Goal: Task Accomplishment & Management: Use online tool/utility

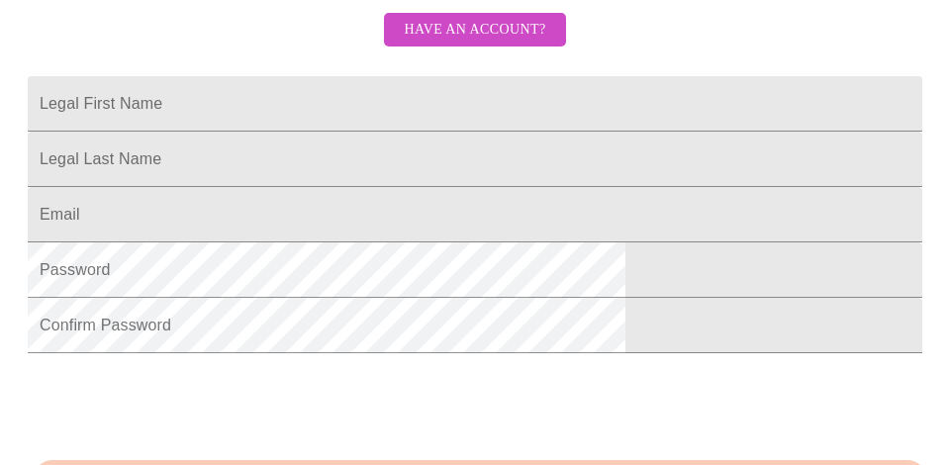
scroll to position [479, 0]
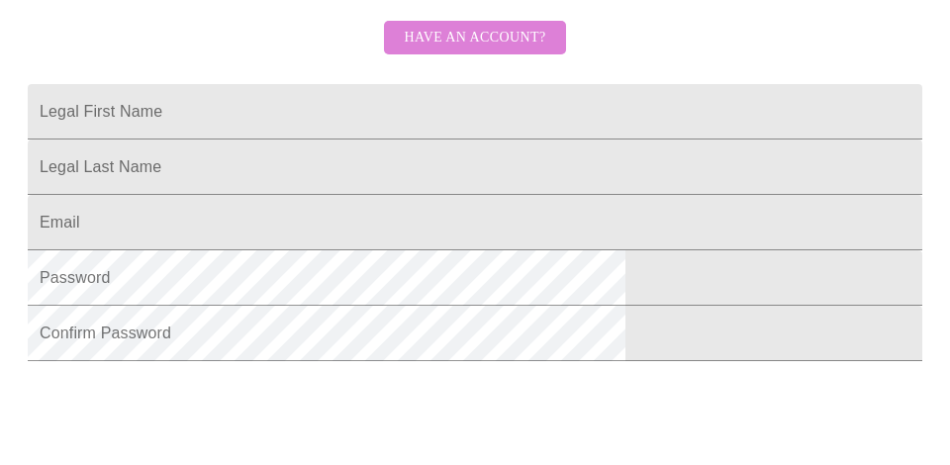
click at [493, 50] on span "Have an account?" at bounding box center [474, 38] width 141 height 25
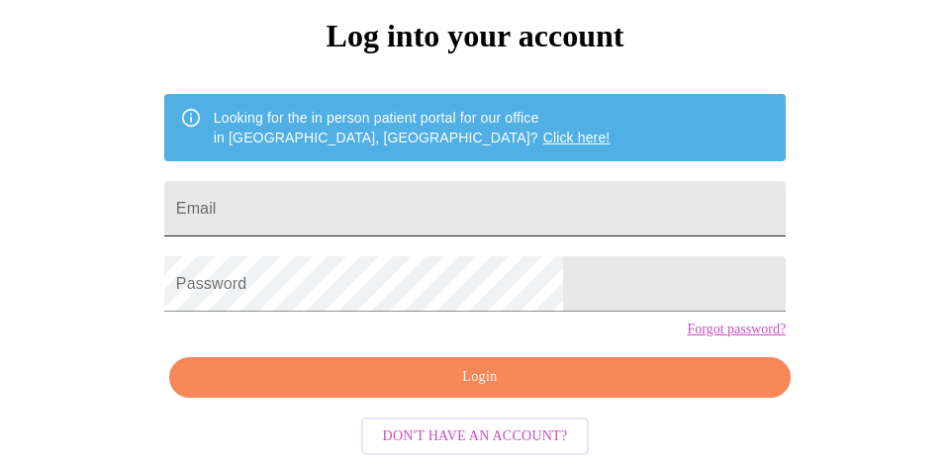
click at [386, 189] on input "Email" at bounding box center [474, 208] width 621 height 55
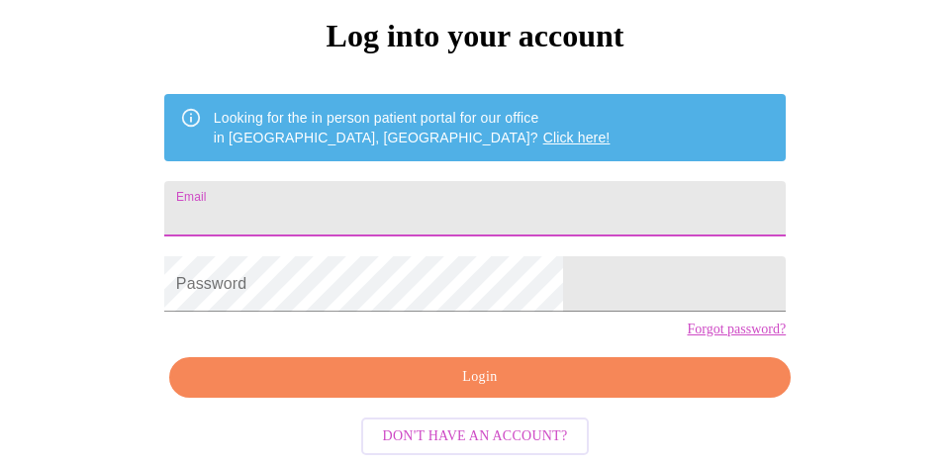
type input "[EMAIL_ADDRESS][DOMAIN_NAME]"
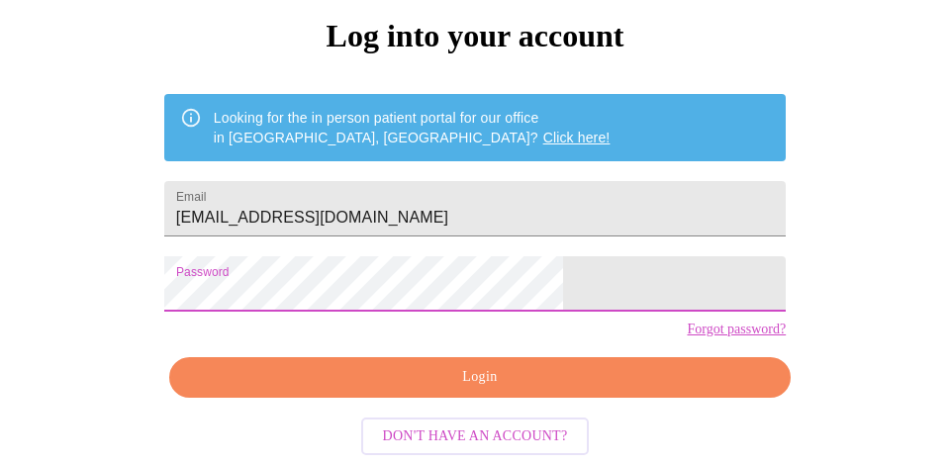
click at [393, 383] on span "Login" at bounding box center [480, 377] width 576 height 25
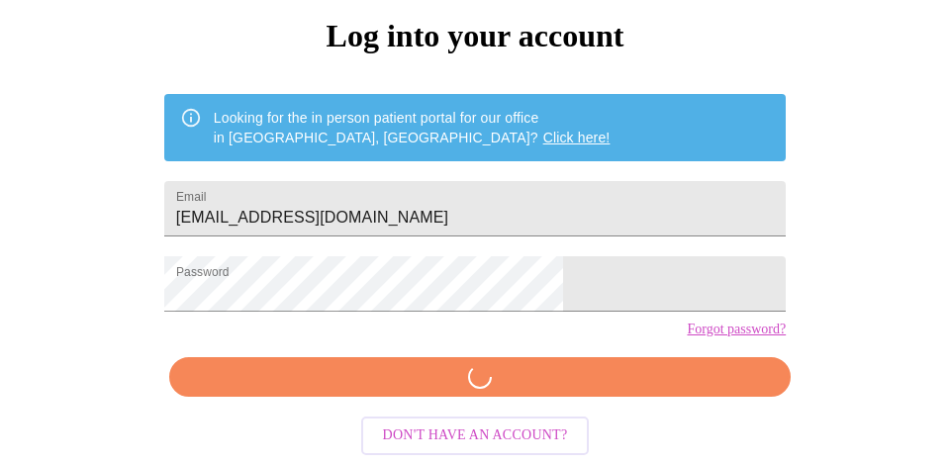
scroll to position [213, 0]
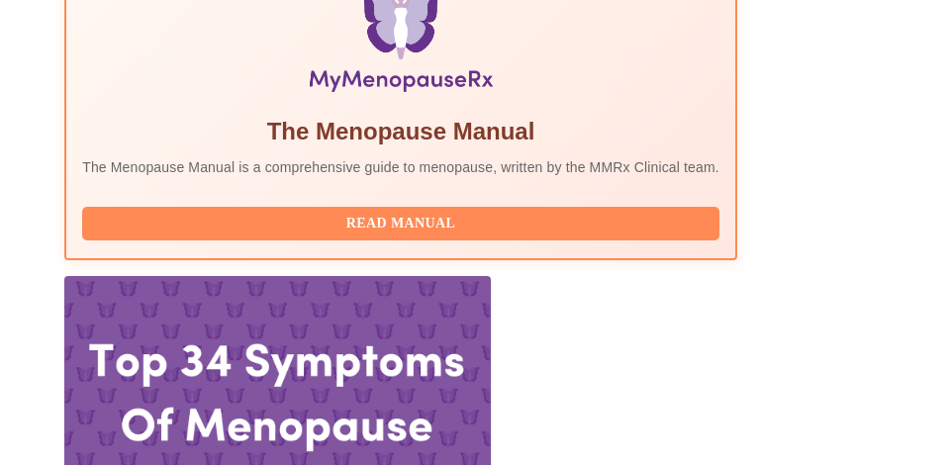
scroll to position [778, 0]
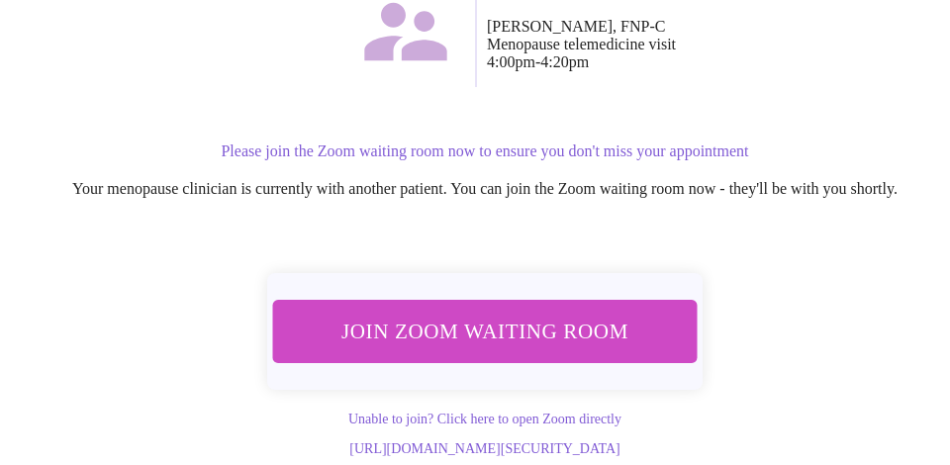
scroll to position [330, 0]
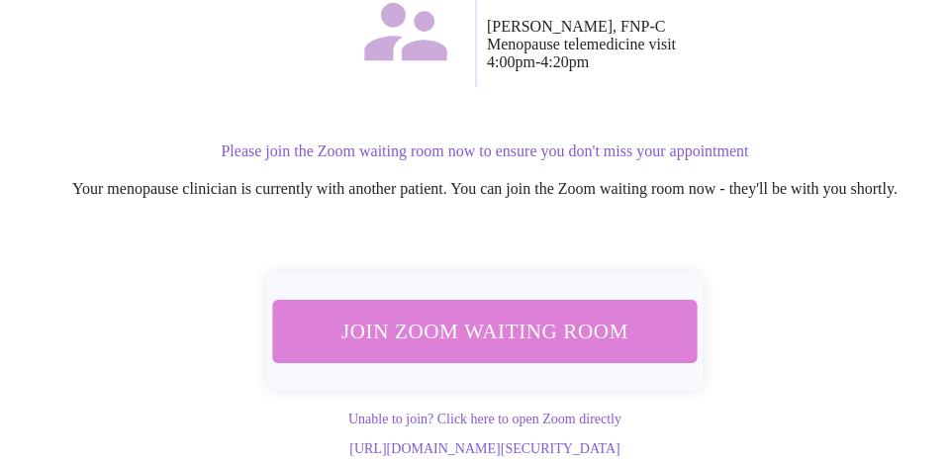
click at [498, 336] on span "Join Zoom Waiting Room" at bounding box center [485, 332] width 372 height 37
click at [484, 334] on span "Join Zoom Waiting Room" at bounding box center [485, 332] width 372 height 37
